Goal: Task Accomplishment & Management: Complete application form

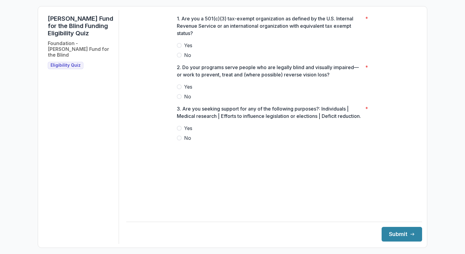
click at [179, 48] on span at bounding box center [179, 45] width 5 height 5
click at [179, 89] on span at bounding box center [179, 86] width 5 height 5
click at [180, 140] on span at bounding box center [179, 138] width 5 height 5
click at [393, 231] on button "Submit" at bounding box center [402, 234] width 41 height 15
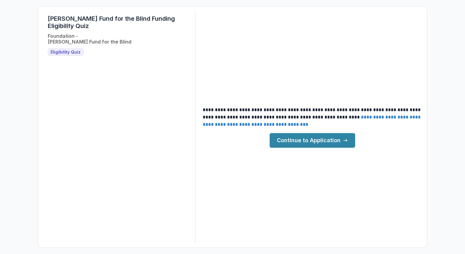
click at [338, 140] on link "Continue to Application" at bounding box center [313, 140] width 86 height 15
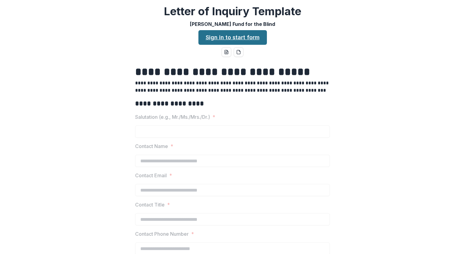
click at [243, 36] on link "Sign in to start form" at bounding box center [233, 37] width 69 height 15
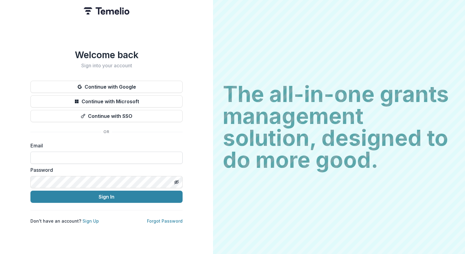
click at [46, 157] on input at bounding box center [106, 158] width 152 height 12
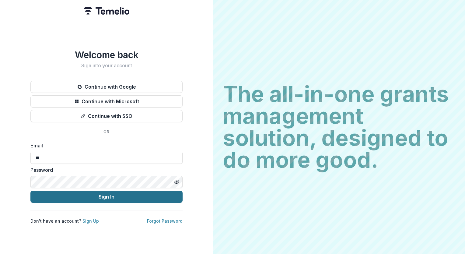
type input "**********"
click at [93, 194] on button "Sign In" at bounding box center [106, 197] width 152 height 12
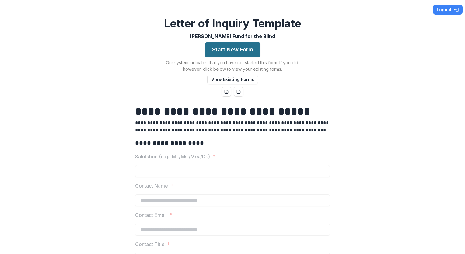
click at [250, 49] on button "Start New Form" at bounding box center [233, 49] width 56 height 15
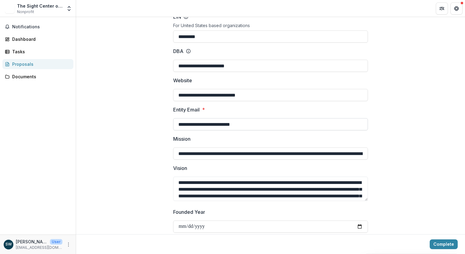
scroll to position [91, 0]
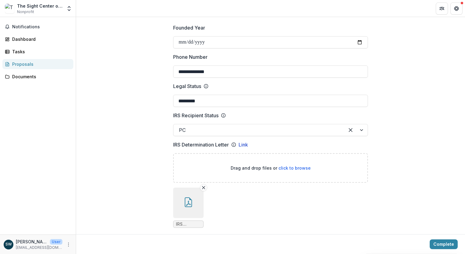
scroll to position [305, 0]
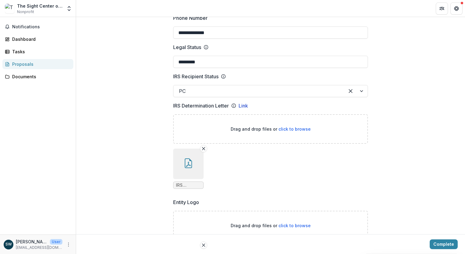
click at [178, 183] on span "IRS Determination letter.PDF" at bounding box center [188, 185] width 25 height 5
drag, startPoint x: 178, startPoint y: 177, endPoint x: 233, endPoint y: 179, distance: 55.2
click at [234, 181] on ul "IRS Determination letter.PDF" at bounding box center [270, 169] width 195 height 40
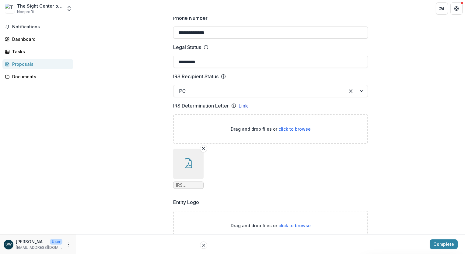
click at [189, 158] on icon "button" at bounding box center [188, 163] width 7 height 10
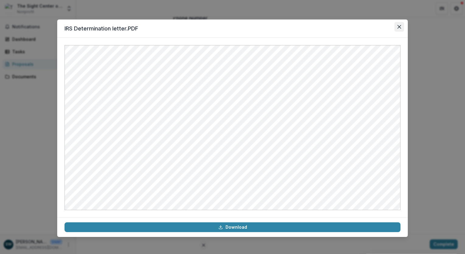
click at [401, 27] on icon "Close" at bounding box center [400, 27] width 4 height 4
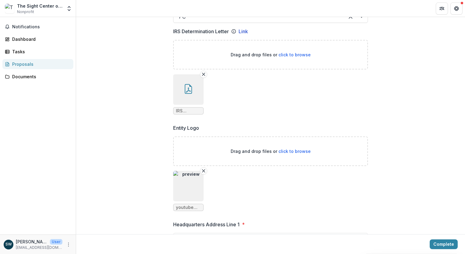
scroll to position [396, 0]
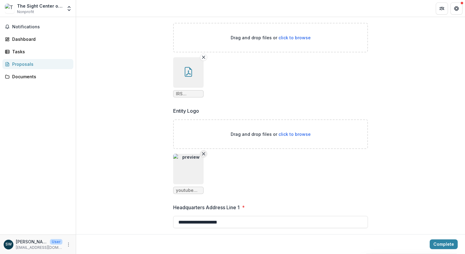
click at [203, 153] on line "Remove File" at bounding box center [204, 154] width 3 height 3
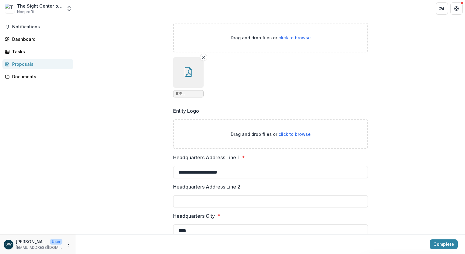
click at [284, 132] on span "click to browse" at bounding box center [295, 134] width 32 height 5
type input "**********"
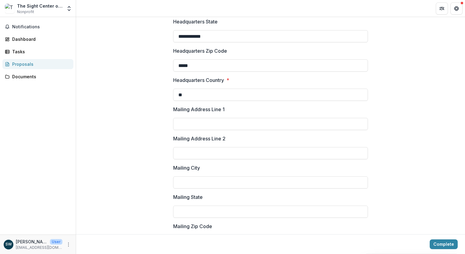
scroll to position [670, 0]
click at [197, 118] on input "Mailing Address Line 1" at bounding box center [270, 123] width 195 height 12
type input "**********"
click at [188, 176] on input "Mailing City" at bounding box center [270, 182] width 195 height 12
type input "****"
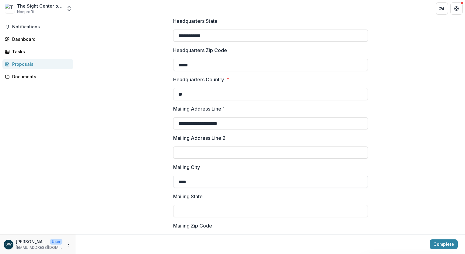
type input "**"
type input "*****"
type input "**********"
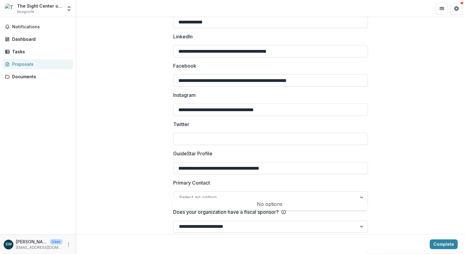
scroll to position [919, 0]
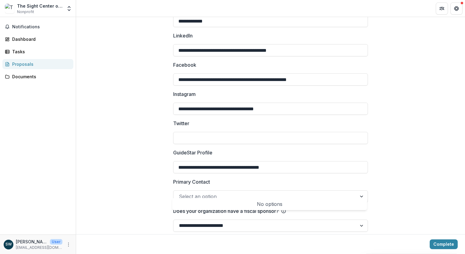
click at [204, 192] on div at bounding box center [265, 196] width 172 height 9
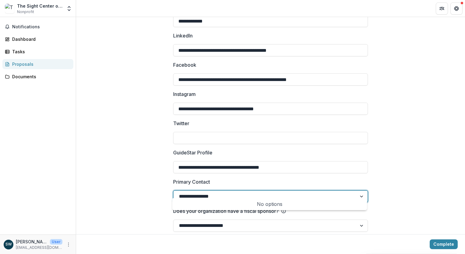
type input "**********"
click at [202, 192] on div at bounding box center [265, 196] width 172 height 9
click at [205, 192] on div at bounding box center [265, 196] width 172 height 9
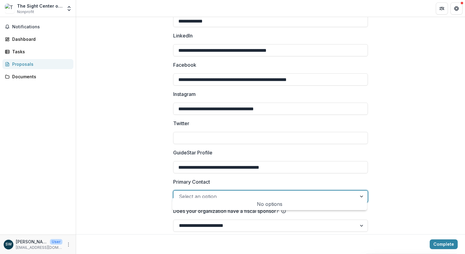
click at [281, 204] on div "No options" at bounding box center [270, 204] width 193 height 12
drag, startPoint x: 368, startPoint y: 200, endPoint x: 372, endPoint y: 199, distance: 4.0
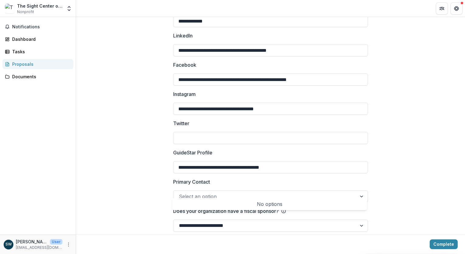
click at [361, 191] on div at bounding box center [362, 197] width 11 height 12
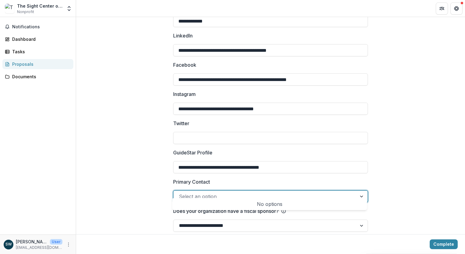
click at [361, 191] on div at bounding box center [362, 197] width 11 height 12
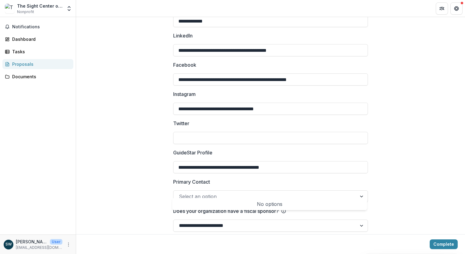
click at [343, 205] on div "No options" at bounding box center [270, 204] width 193 height 12
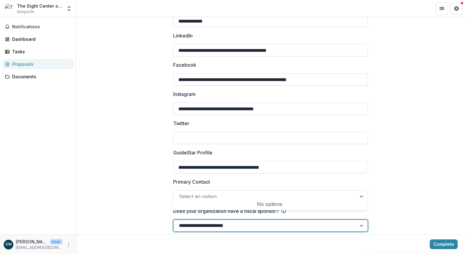
click at [280, 205] on div "No options" at bounding box center [270, 204] width 193 height 12
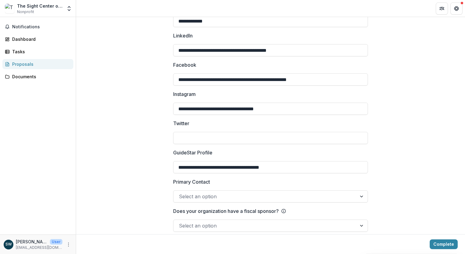
click at [195, 221] on div at bounding box center [265, 225] width 172 height 9
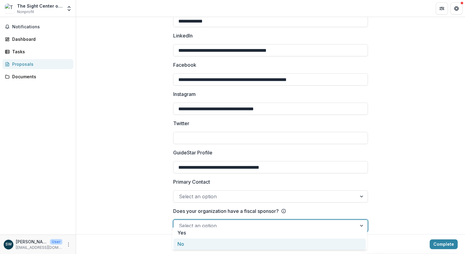
click at [185, 244] on div "No" at bounding box center [270, 244] width 193 height 11
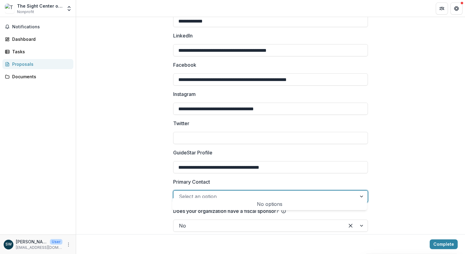
click at [362, 191] on div at bounding box center [362, 197] width 11 height 12
click at [268, 205] on div "No options" at bounding box center [270, 204] width 193 height 12
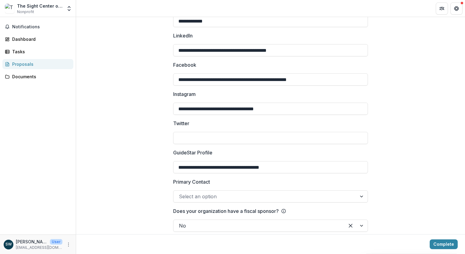
click at [192, 192] on div at bounding box center [265, 196] width 172 height 9
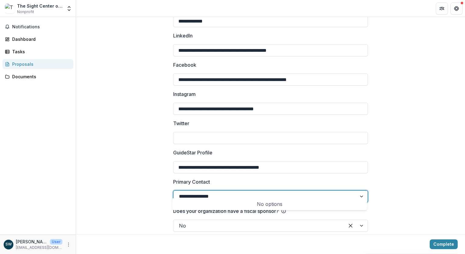
type input "**********"
click at [430, 239] on button "Complete" at bounding box center [444, 244] width 28 height 10
click at [357, 191] on div at bounding box center [362, 197] width 11 height 12
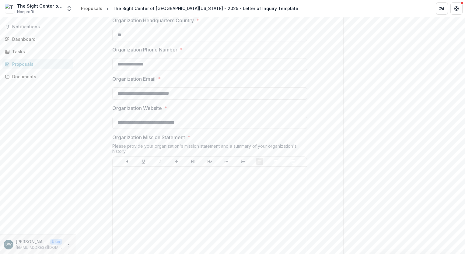
scroll to position [501, 0]
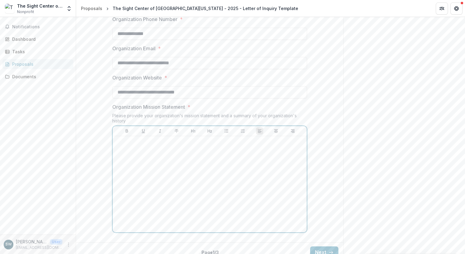
click at [129, 139] on p at bounding box center [209, 142] width 189 height 7
click at [129, 140] on div at bounding box center [209, 184] width 189 height 91
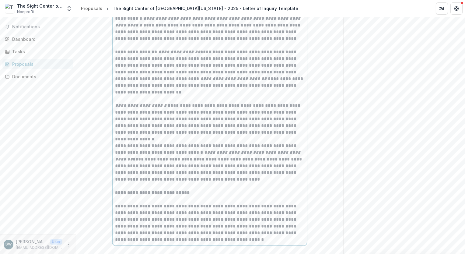
scroll to position [644, 0]
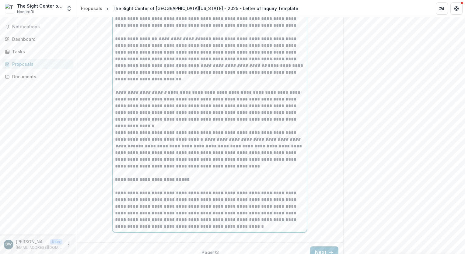
click at [241, 220] on p "**********" at bounding box center [209, 210] width 189 height 40
drag, startPoint x: 118, startPoint y: 232, endPoint x: 116, endPoint y: 231, distance: 3.1
click at [116, 237] on p at bounding box center [209, 240] width 189 height 7
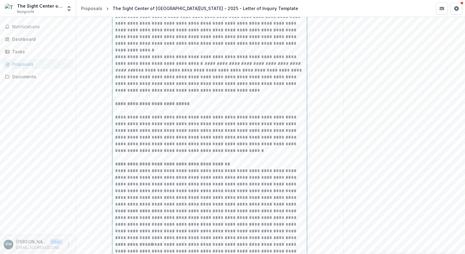
click at [115, 162] on strong "**********" at bounding box center [172, 164] width 115 height 5
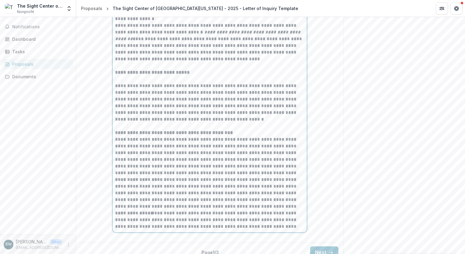
click at [299, 218] on p "**********" at bounding box center [209, 220] width 189 height 20
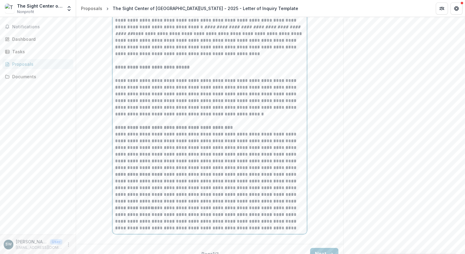
scroll to position [758, 0]
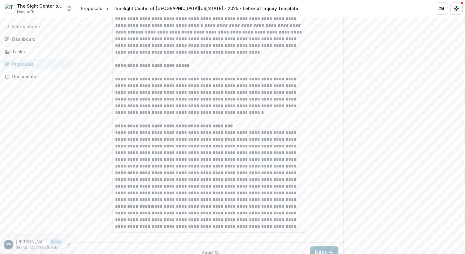
click at [329, 250] on icon "button" at bounding box center [331, 252] width 5 height 5
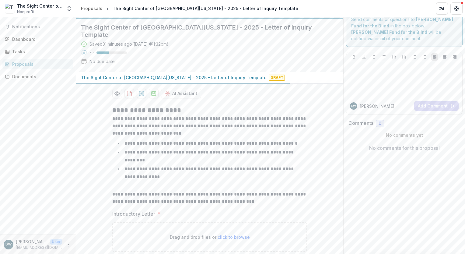
scroll to position [20, 0]
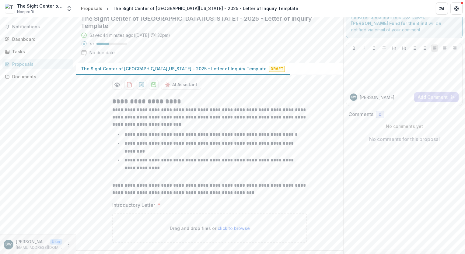
click at [224, 226] on span "click to browse" at bounding box center [234, 228] width 32 height 5
type input "**********"
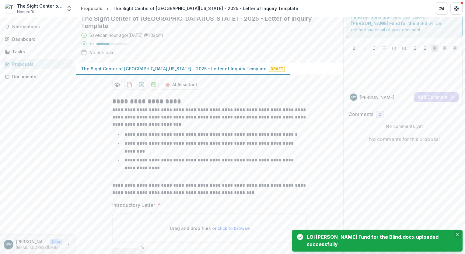
click at [457, 233] on icon "Close" at bounding box center [458, 234] width 3 height 3
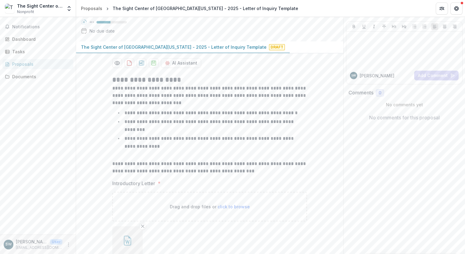
scroll to position [70, 0]
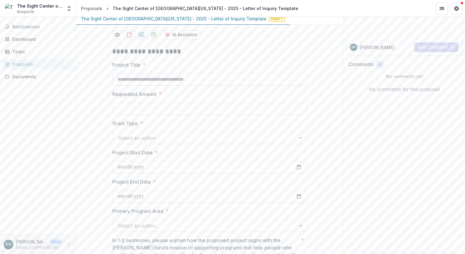
click at [136, 75] on input "Project Title *" at bounding box center [209, 79] width 195 height 12
type input "**********"
click at [135, 102] on input "Requested Amount *" at bounding box center [209, 108] width 195 height 12
type input "********"
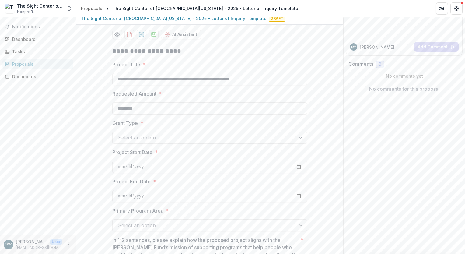
click at [125, 133] on div at bounding box center [204, 137] width 172 height 9
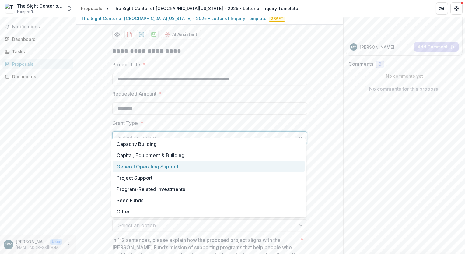
click at [141, 169] on div "General Operating Support" at bounding box center [209, 166] width 193 height 11
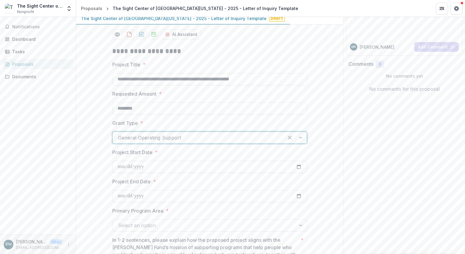
click at [150, 161] on input "Project Start Date *" at bounding box center [209, 167] width 195 height 12
click at [297, 161] on input "Project Start Date *" at bounding box center [209, 167] width 195 height 12
click at [299, 161] on input "Project Start Date *" at bounding box center [209, 167] width 195 height 12
type input "**********"
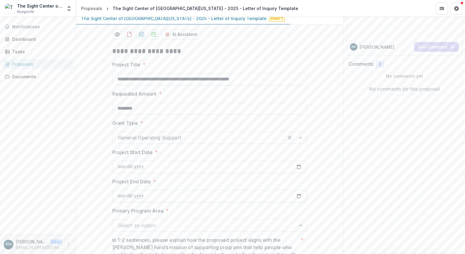
click at [157, 190] on input "Project End Date *" at bounding box center [209, 196] width 195 height 12
click at [299, 190] on input "Project End Date *" at bounding box center [209, 196] width 195 height 12
click at [205, 90] on label "Requested Amount *" at bounding box center [207, 93] width 191 height 7
click at [205, 102] on input "********" at bounding box center [209, 108] width 195 height 12
click at [298, 190] on input "Project End Date *" at bounding box center [209, 196] width 195 height 12
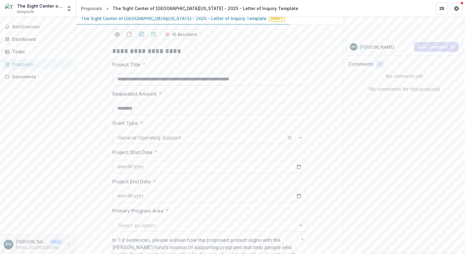
type input "**********"
click at [130, 161] on input "**********" at bounding box center [209, 167] width 195 height 12
click at [297, 161] on input "**********" at bounding box center [209, 167] width 195 height 12
type input "**********"
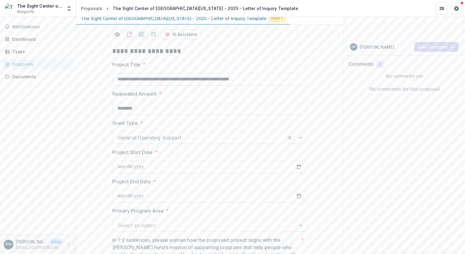
click at [150, 221] on div at bounding box center [204, 225] width 172 height 9
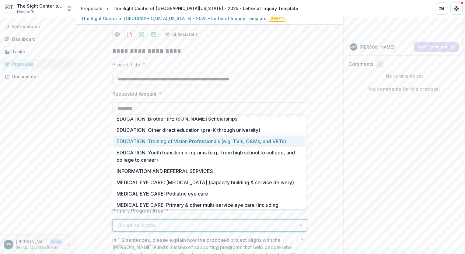
scroll to position [91, 0]
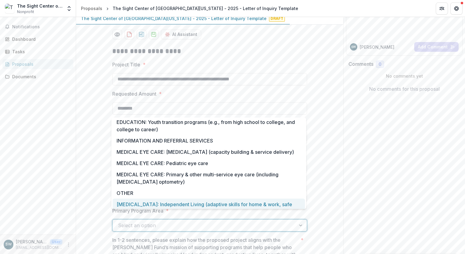
click at [225, 205] on div "VISION REHABILITATION: Independent Living (adaptive skills for home & work, saf…" at bounding box center [209, 208] width 193 height 19
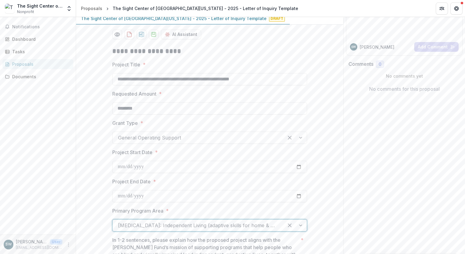
click at [301, 220] on div at bounding box center [295, 226] width 23 height 12
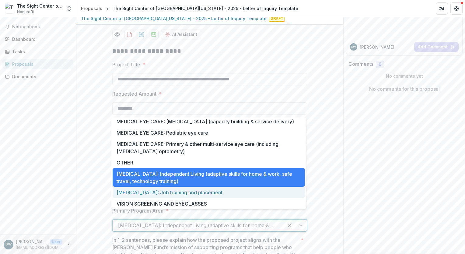
scroll to position [122, 0]
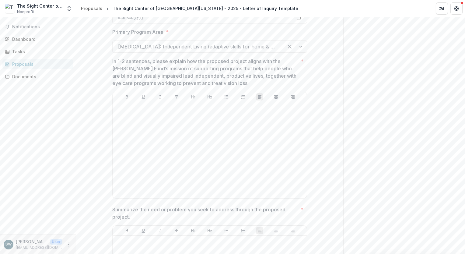
scroll to position [253, 0]
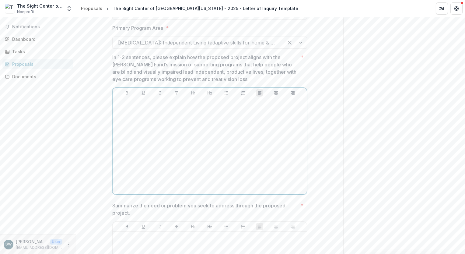
click at [132, 103] on div at bounding box center [209, 146] width 189 height 91
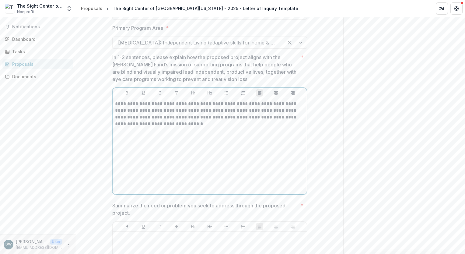
click at [279, 101] on p "**********" at bounding box center [209, 114] width 189 height 27
click at [176, 102] on p "**********" at bounding box center [209, 114] width 189 height 27
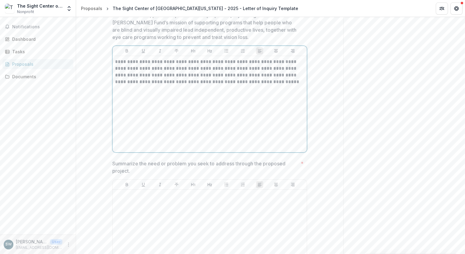
scroll to position [314, 0]
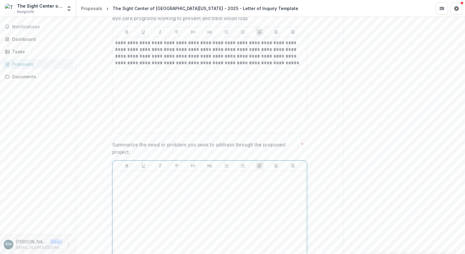
click at [130, 181] on div at bounding box center [209, 218] width 189 height 91
drag, startPoint x: 112, startPoint y: 136, endPoint x: 126, endPoint y: 138, distance: 14.2
click at [124, 141] on p "Summarize the need or problem you seek to address through the proposed project." at bounding box center [205, 148] width 186 height 15
click at [126, 141] on p "Summarize the need or problem you seek to address through the proposed project." at bounding box center [205, 148] width 186 height 15
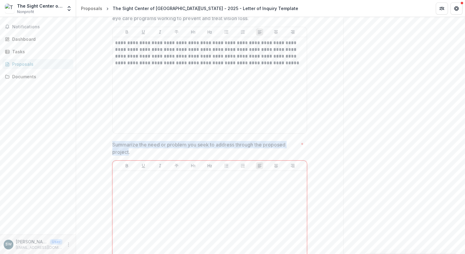
drag, startPoint x: 128, startPoint y: 143, endPoint x: 110, endPoint y: 137, distance: 19.1
click at [110, 137] on div "**********" at bounding box center [210, 54] width 205 height 512
drag, startPoint x: 110, startPoint y: 137, endPoint x: 118, endPoint y: 139, distance: 8.1
copy p "Summarize the need or problem you seek to address through the proposed project"
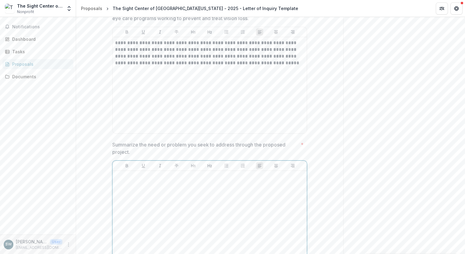
click at [123, 173] on div at bounding box center [209, 218] width 189 height 91
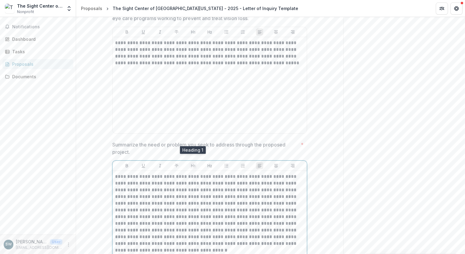
scroll to position [344, 0]
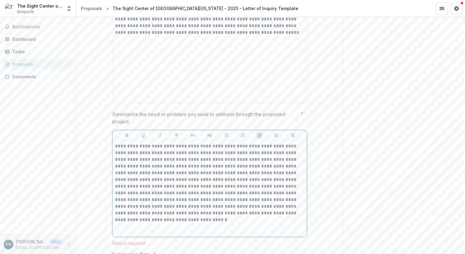
click at [157, 193] on p "**********" at bounding box center [209, 183] width 189 height 80
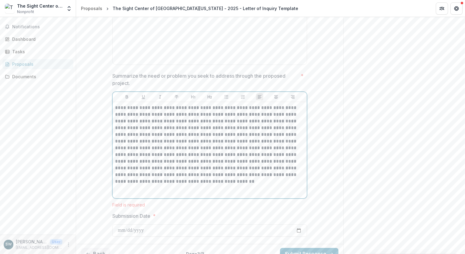
scroll to position [384, 0]
click at [194, 178] on div "**********" at bounding box center [209, 148] width 189 height 91
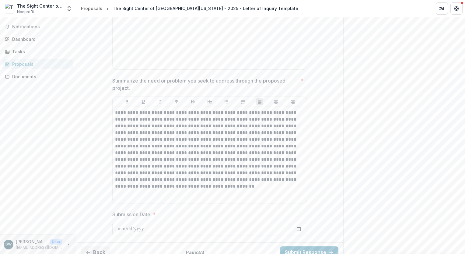
click at [145, 223] on input "Submission Date *" at bounding box center [209, 229] width 195 height 12
click at [298, 223] on input "Submission Date *" at bounding box center [209, 229] width 195 height 12
type input "**********"
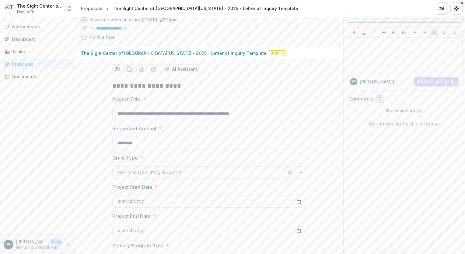
scroll to position [0, 0]
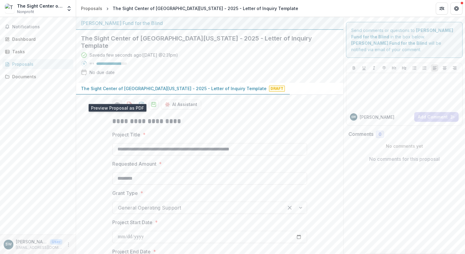
click at [118, 101] on icon "Preview ef9973e1-1c26-425f-96e6-409de3ef3c59-0.pdf" at bounding box center [117, 104] width 6 height 6
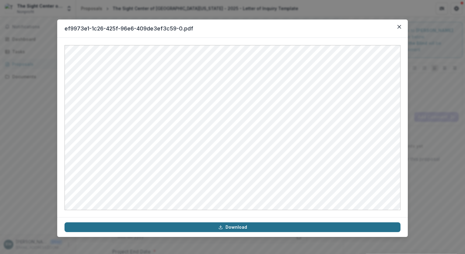
click at [230, 226] on link "Download" at bounding box center [233, 227] width 336 height 10
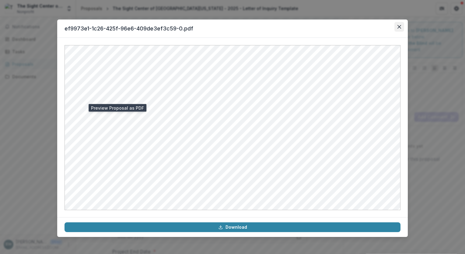
click at [401, 27] on icon "Close" at bounding box center [400, 27] width 4 height 4
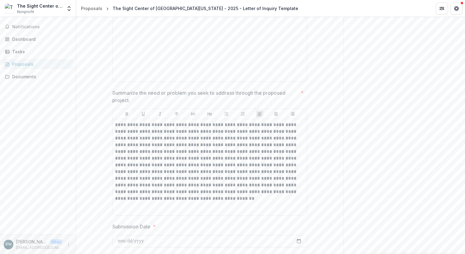
scroll to position [378, 0]
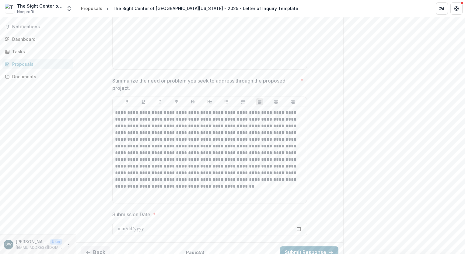
click at [288, 246] on button "Submit Response" at bounding box center [309, 252] width 58 height 12
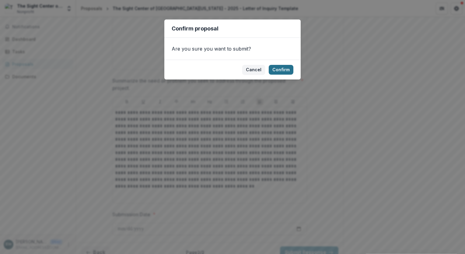
click at [277, 68] on button "Confirm" at bounding box center [281, 70] width 25 height 10
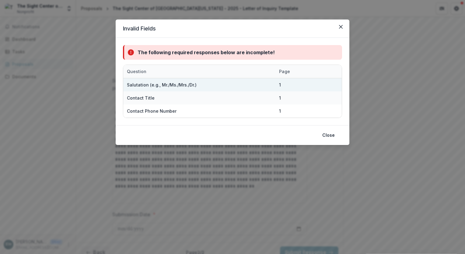
click at [278, 85] on div "1" at bounding box center [291, 84] width 30 height 13
click at [280, 83] on div "1" at bounding box center [280, 85] width 2 height 6
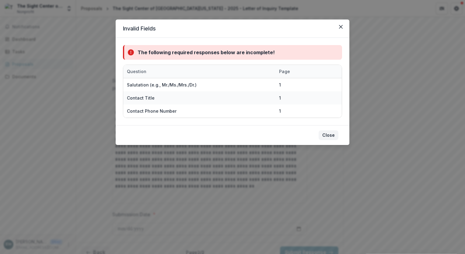
click at [326, 134] on button "Close" at bounding box center [329, 135] width 20 height 10
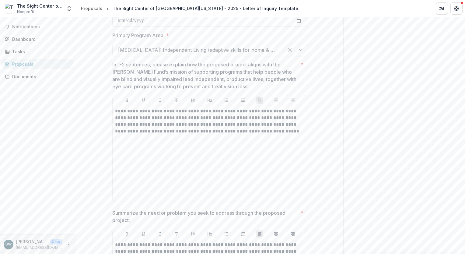
scroll to position [305, 0]
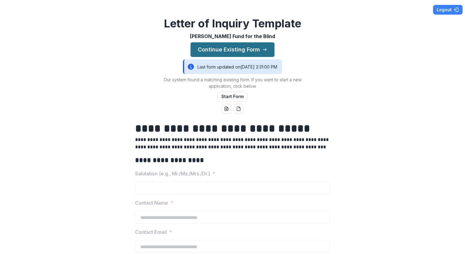
click at [252, 50] on button "Continue Existing Form" at bounding box center [233, 49] width 84 height 15
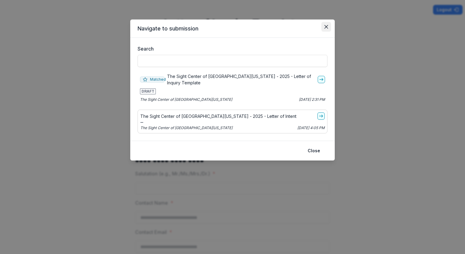
click at [329, 28] on button "Close" at bounding box center [327, 27] width 10 height 10
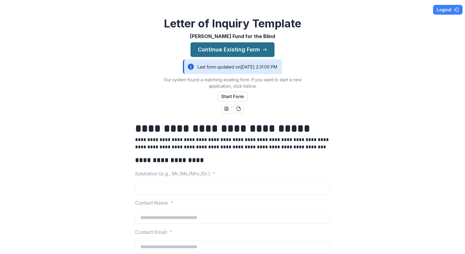
click at [236, 44] on button "Continue Existing Form" at bounding box center [233, 49] width 84 height 15
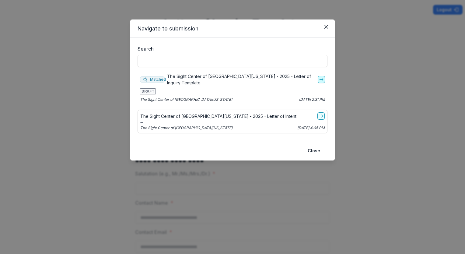
click at [319, 79] on icon "go-to" at bounding box center [321, 79] width 5 height 5
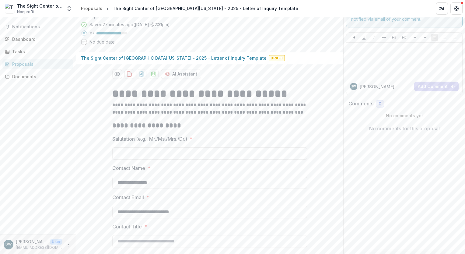
scroll to position [91, 0]
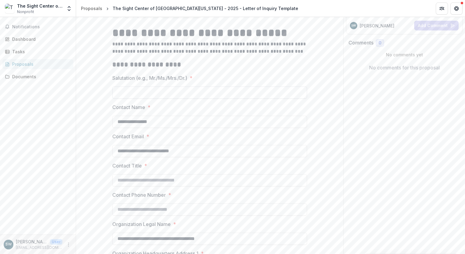
click at [123, 87] on input "Salutation (e.g., Mr./Ms./Mrs./Dr.) *" at bounding box center [209, 93] width 195 height 12
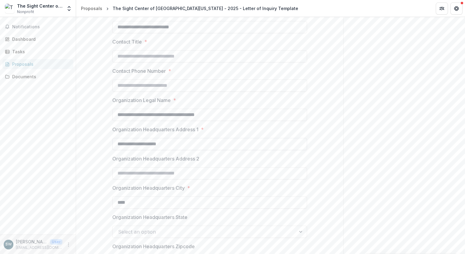
scroll to position [244, 0]
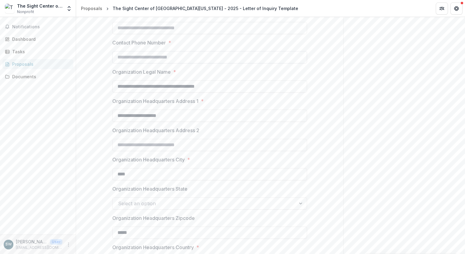
type input "****"
click at [189, 51] on input "Contact Phone Number *" at bounding box center [209, 57] width 195 height 12
type input "**********"
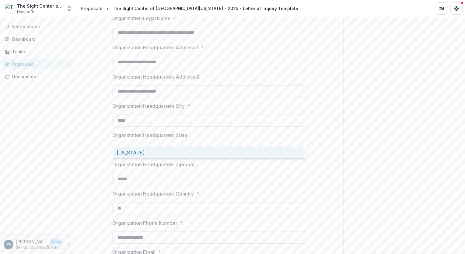
scroll to position [305, 0]
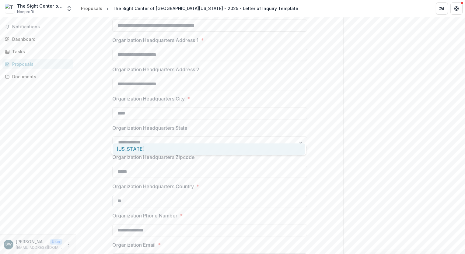
click at [142, 195] on input "**" at bounding box center [209, 201] width 195 height 12
click at [351, 171] on div "Send comments or questions to Lavelle Fund for the Blind in the box below. Lave…" at bounding box center [405, 213] width 122 height 1003
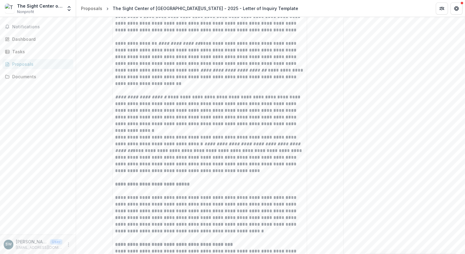
scroll to position [758, 0]
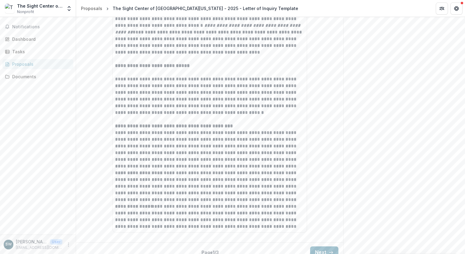
click at [323, 246] on button "Next" at bounding box center [324, 252] width 28 height 12
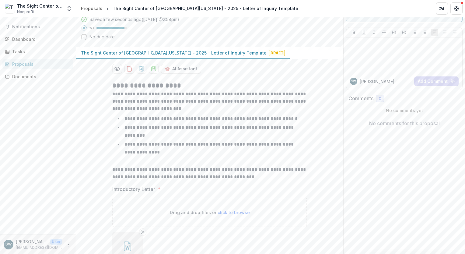
scroll to position [70, 0]
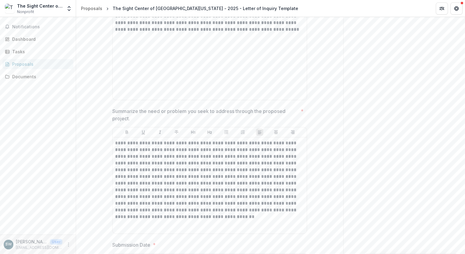
scroll to position [378, 0]
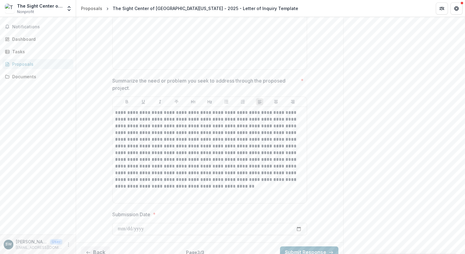
click at [295, 246] on button "Submit Response" at bounding box center [309, 252] width 58 height 12
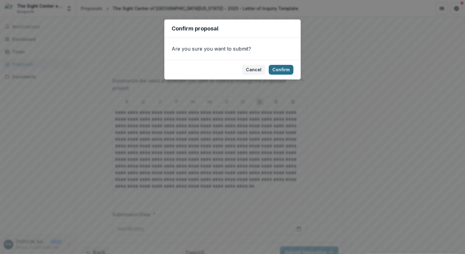
click at [281, 66] on button "Confirm" at bounding box center [281, 70] width 25 height 10
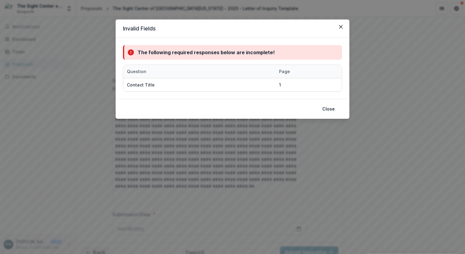
click at [142, 71] on div "Question" at bounding box center [136, 71] width 27 height 6
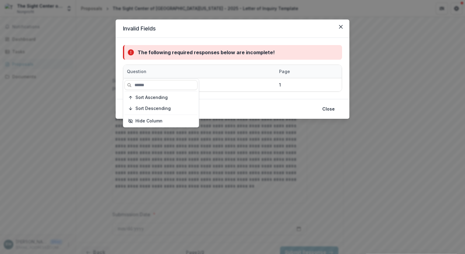
click at [142, 70] on div "Question" at bounding box center [136, 71] width 27 height 6
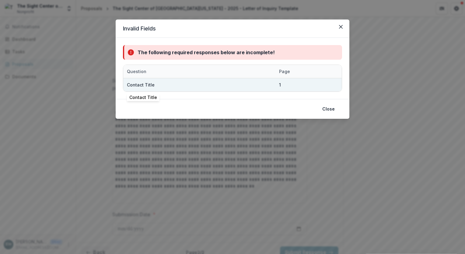
click at [147, 83] on div "Contact Title" at bounding box center [141, 85] width 28 height 6
click at [284, 79] on div "1" at bounding box center [290, 84] width 23 height 13
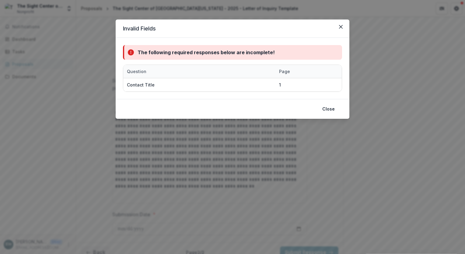
click at [279, 72] on div "Page" at bounding box center [285, 71] width 18 height 6
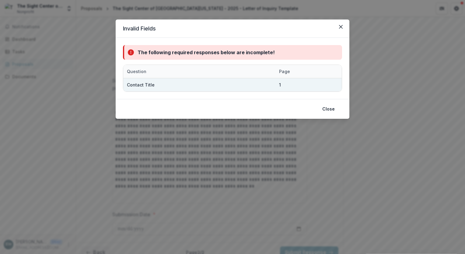
click at [228, 88] on div "Contact Title" at bounding box center [199, 84] width 145 height 13
click at [133, 83] on div "Contact Title" at bounding box center [141, 85] width 28 height 6
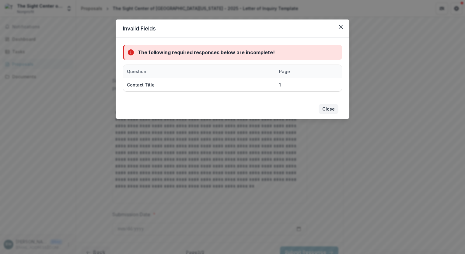
click at [328, 107] on button "Close" at bounding box center [329, 109] width 20 height 10
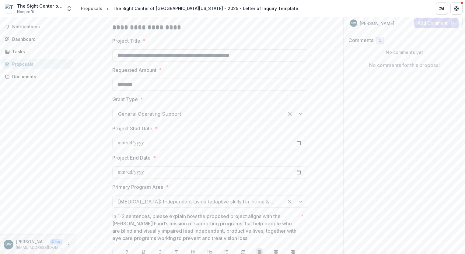
scroll to position [0, 0]
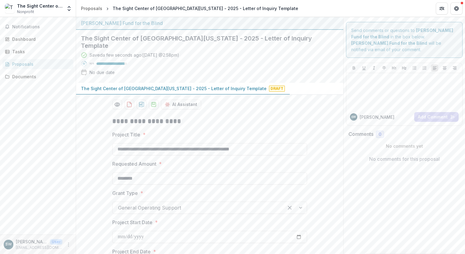
click at [236, 41] on h2 "The Sight Center of Northwest Pennsylvania - 2025 - Letter of Inquiry Template" at bounding box center [205, 42] width 248 height 15
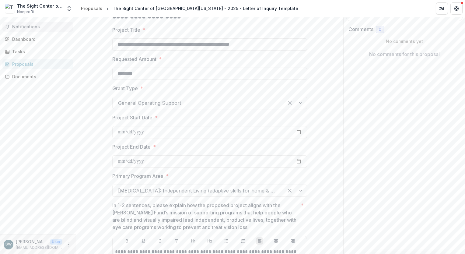
scroll to position [43, 0]
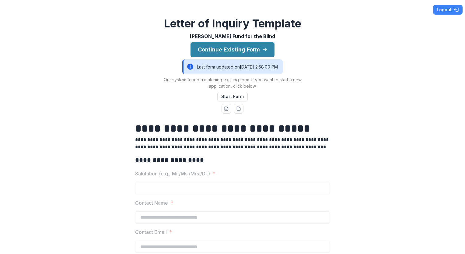
click at [202, 66] on div "Last form updated on 9/8/2025, 2:58:00 PM" at bounding box center [232, 66] width 101 height 15
click at [272, 68] on div "Last form updated on 9/8/2025, 2:58:00 PM" at bounding box center [232, 66] width 101 height 15
click at [261, 50] on button "Continue Existing Form" at bounding box center [233, 49] width 84 height 15
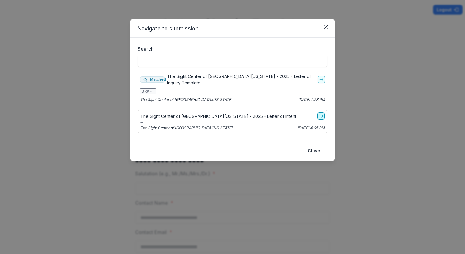
click at [320, 115] on icon "go-to" at bounding box center [321, 116] width 5 height 5
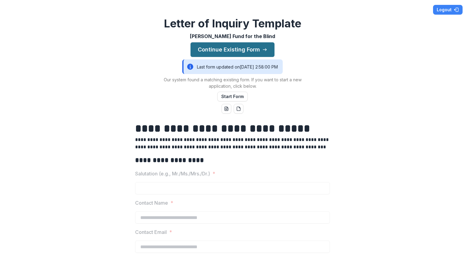
click at [240, 50] on button "Continue Existing Form" at bounding box center [233, 49] width 84 height 15
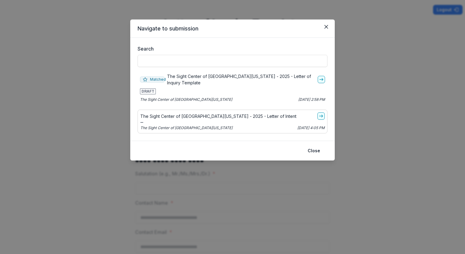
click at [299, 100] on p "Sep 08, 2025, 2:58 PM" at bounding box center [312, 99] width 27 height 5
click at [197, 79] on p "The Sight Center of Northwest Pennsylvania - 2025 - Letter of Inquiry Template" at bounding box center [241, 79] width 148 height 13
click at [158, 81] on span "Matched" at bounding box center [152, 79] width 25 height 6
drag, startPoint x: 158, startPoint y: 81, endPoint x: 143, endPoint y: 91, distance: 18.4
click at [143, 91] on span "DRAFT" at bounding box center [148, 91] width 16 height 6
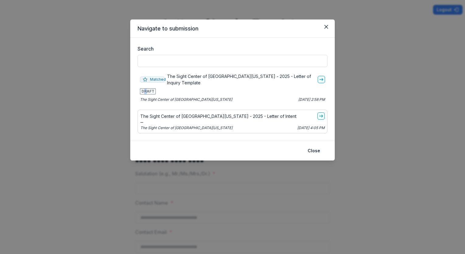
click at [146, 90] on span "DRAFT" at bounding box center [148, 91] width 16 height 6
click at [324, 79] on icon "go-to" at bounding box center [321, 79] width 5 height 5
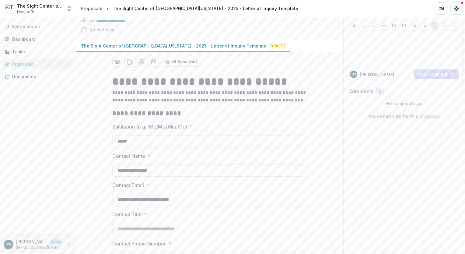
scroll to position [61, 0]
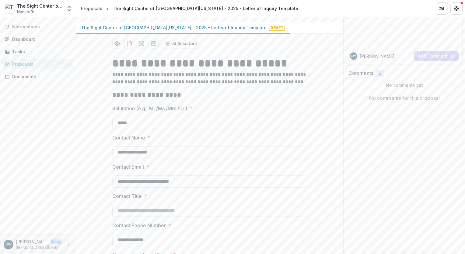
click at [142, 206] on input "Contact Title *" at bounding box center [209, 211] width 195 height 12
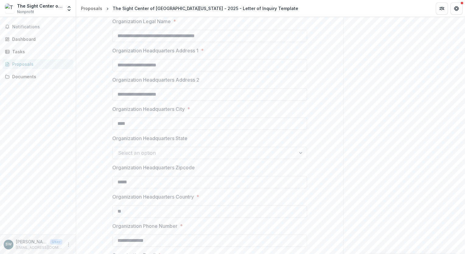
scroll to position [305, 0]
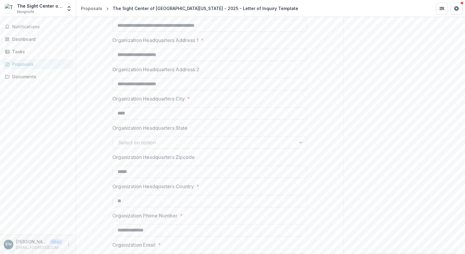
type input "**********"
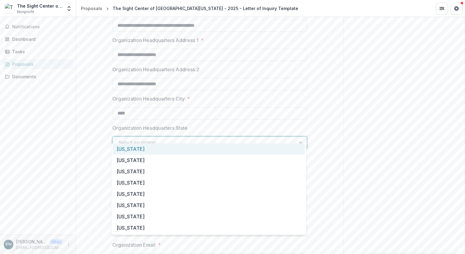
click at [156, 138] on div at bounding box center [204, 142] width 172 height 9
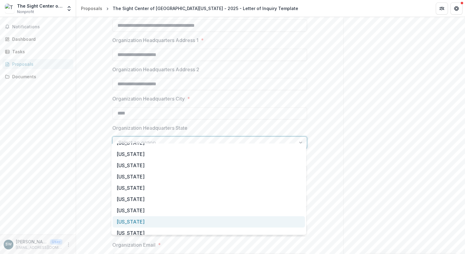
scroll to position [366, 0]
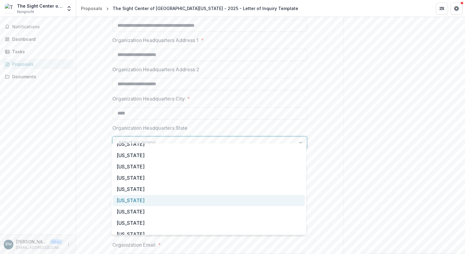
click at [145, 198] on div "Pennsylvania" at bounding box center [209, 200] width 193 height 11
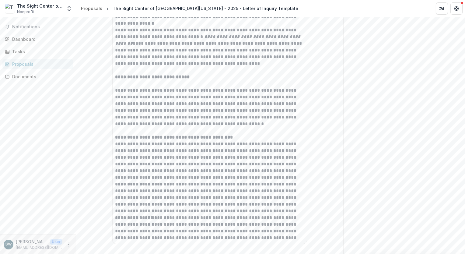
scroll to position [758, 0]
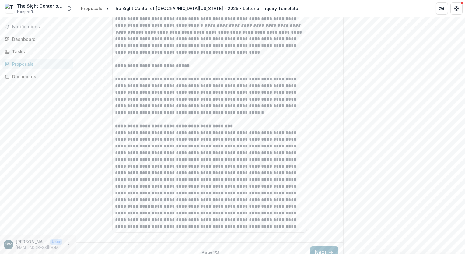
click at [322, 246] on button "Next" at bounding box center [324, 252] width 28 height 12
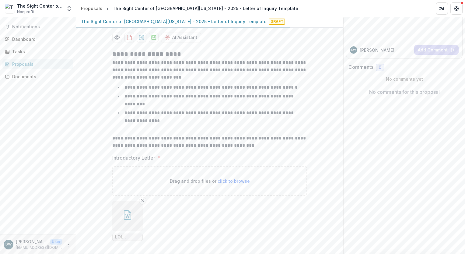
scroll to position [70, 0]
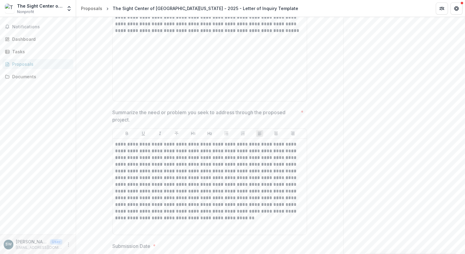
scroll to position [378, 0]
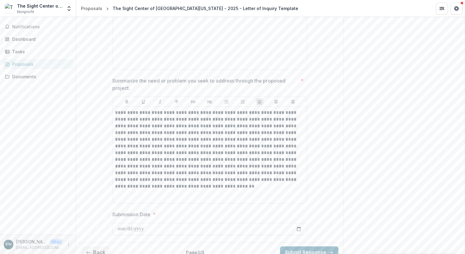
click at [302, 246] on button "Submit Response" at bounding box center [309, 252] width 58 height 12
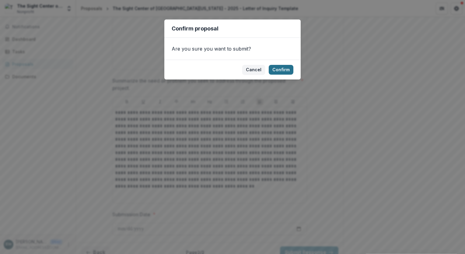
click at [277, 66] on button "Confirm" at bounding box center [281, 70] width 25 height 10
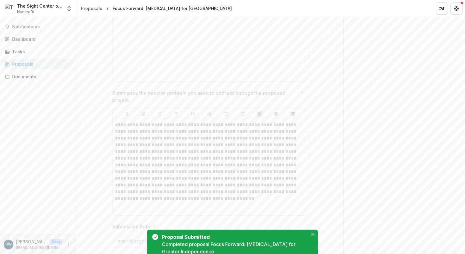
scroll to position [397, 0]
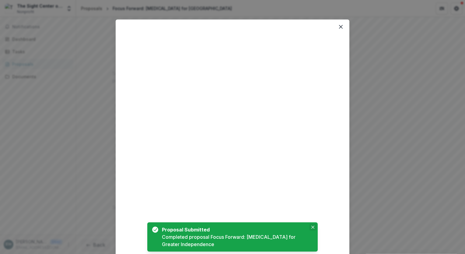
click at [312, 226] on icon "Close" at bounding box center [313, 227] width 3 height 3
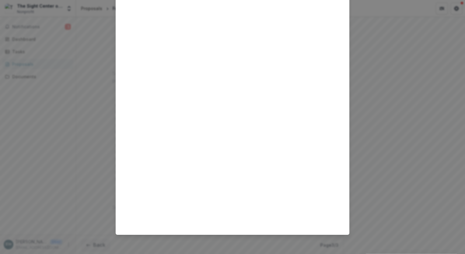
scroll to position [0, 0]
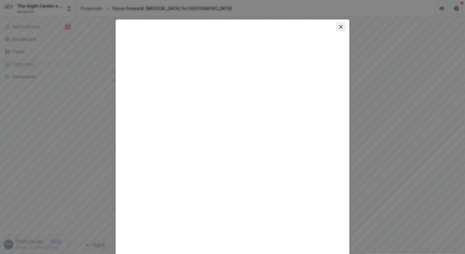
click at [340, 26] on icon "Close" at bounding box center [341, 27] width 4 height 4
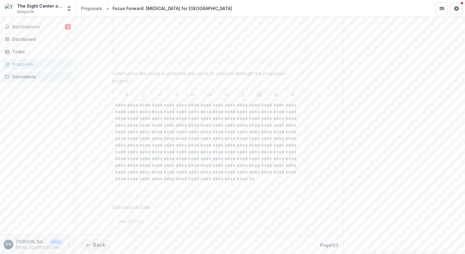
click at [25, 78] on div "Documents" at bounding box center [40, 76] width 56 height 6
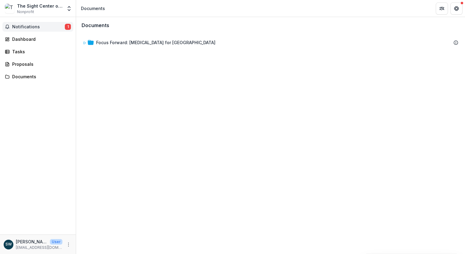
click at [40, 27] on span "Notifications" at bounding box center [38, 26] width 53 height 5
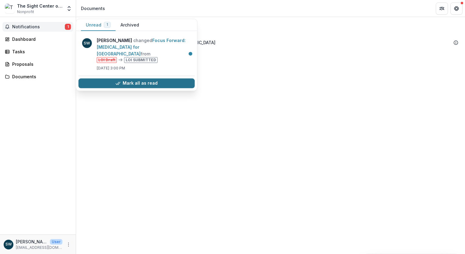
click at [118, 83] on icon "button" at bounding box center [117, 83] width 5 height 5
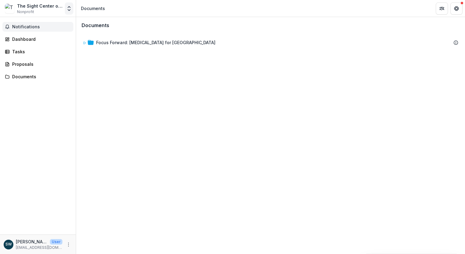
click at [68, 12] on button "Open entity switcher" at bounding box center [69, 8] width 9 height 12
click at [68, 11] on icon "Open entity switcher" at bounding box center [69, 8] width 6 height 6
click at [68, 246] on icon "More" at bounding box center [68, 244] width 5 height 5
click at [94, 243] on button "Logout" at bounding box center [108, 242] width 65 height 10
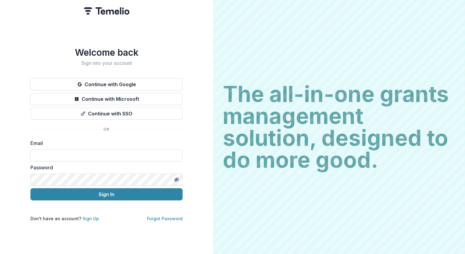
type input "**********"
